Goal: Information Seeking & Learning: Check status

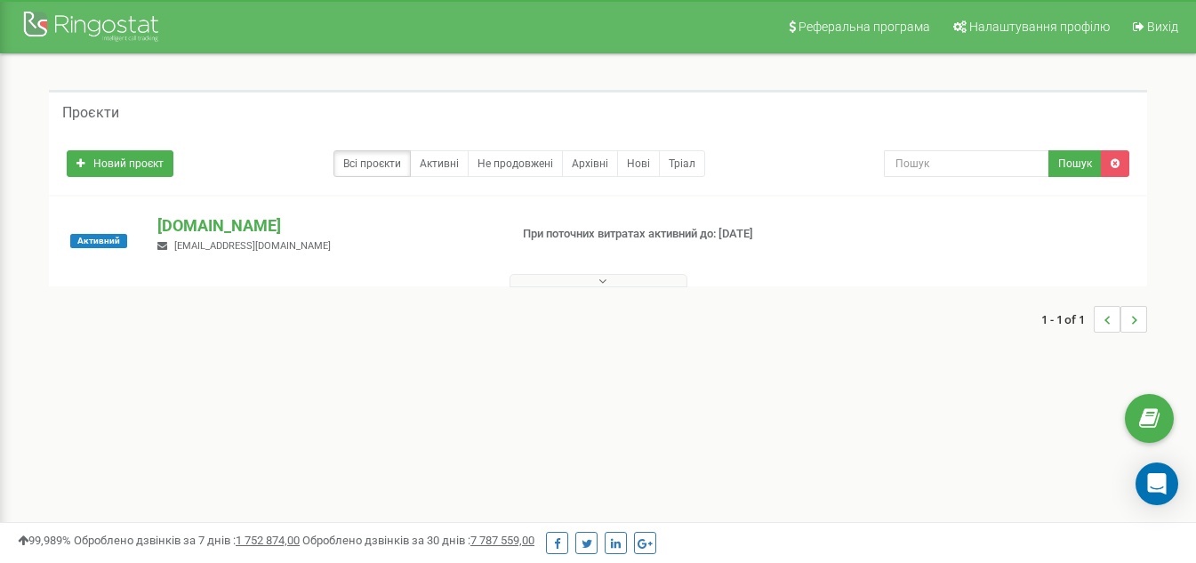
click at [560, 281] on button at bounding box center [599, 280] width 178 height 13
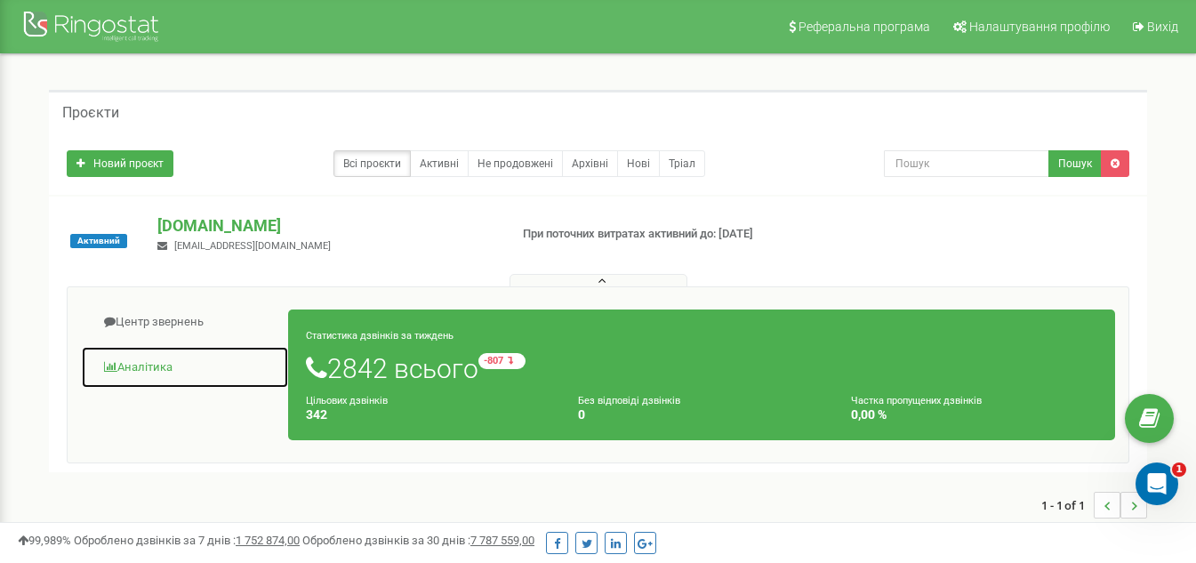
click at [144, 367] on link "Аналiтика" at bounding box center [185, 368] width 208 height 44
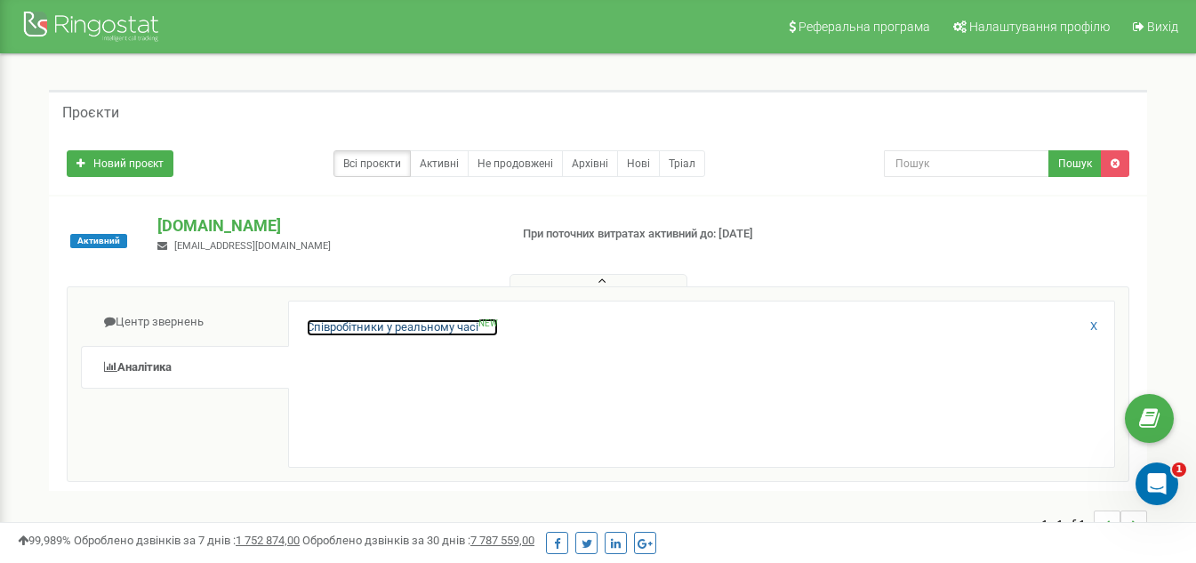
click at [352, 326] on link "Співробітники у реальному часі NEW" at bounding box center [402, 327] width 191 height 17
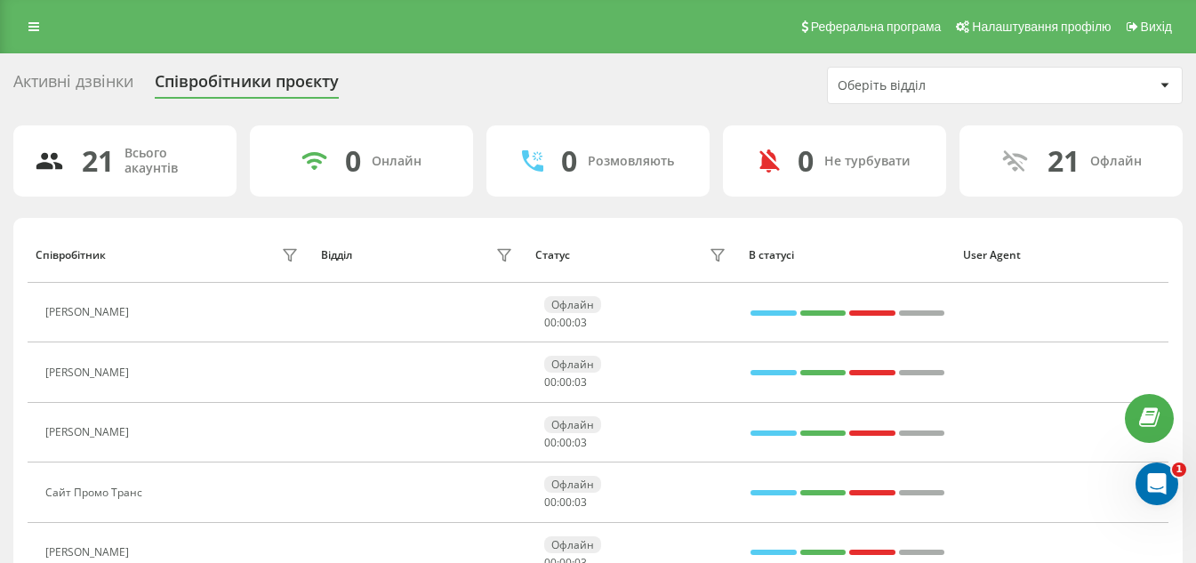
click at [106, 79] on div "Активні дзвінки" at bounding box center [73, 86] width 120 height 28
